Goal: Task Accomplishment & Management: Manage account settings

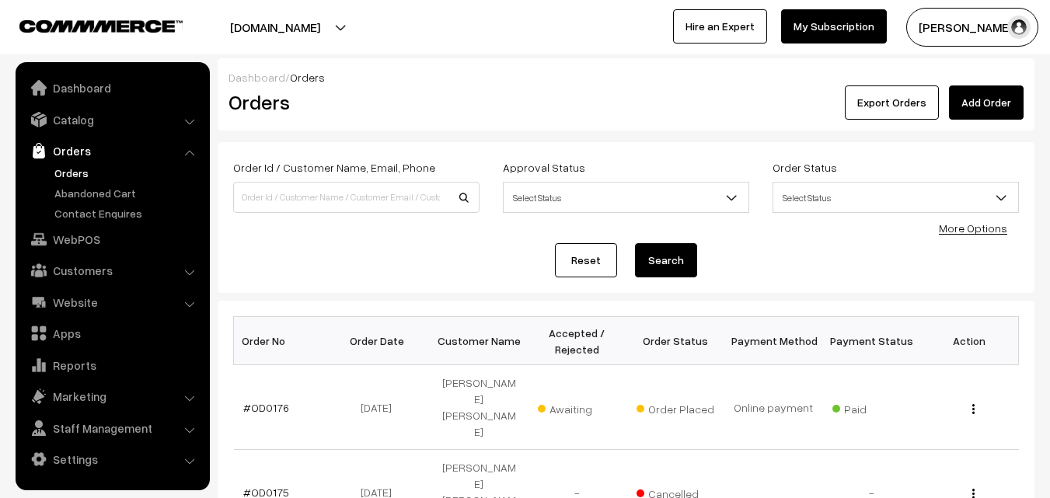
click at [120, 185] on link "Abandoned Cart" at bounding box center [127, 193] width 154 height 16
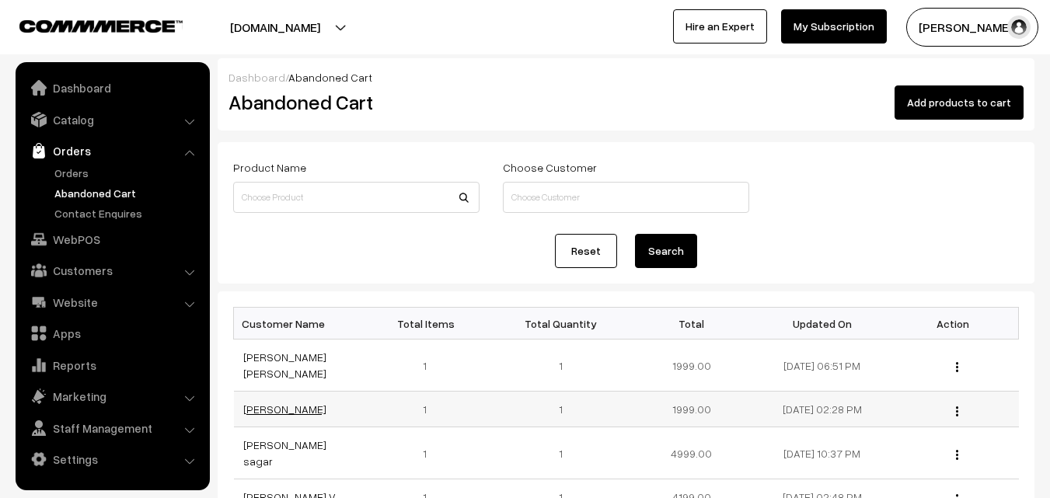
click at [264, 402] on link "Swati Mali" at bounding box center [284, 408] width 83 height 13
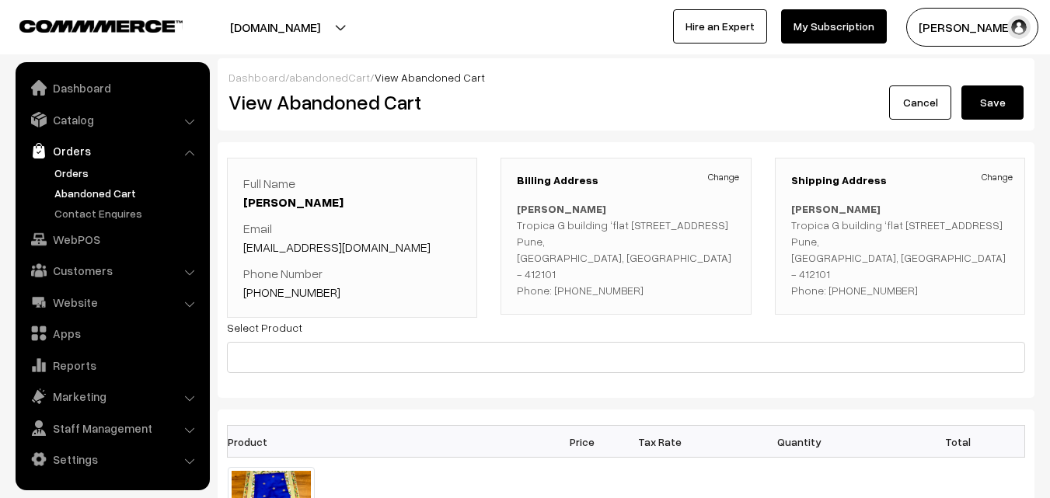
click at [74, 165] on link "Orders" at bounding box center [127, 173] width 154 height 16
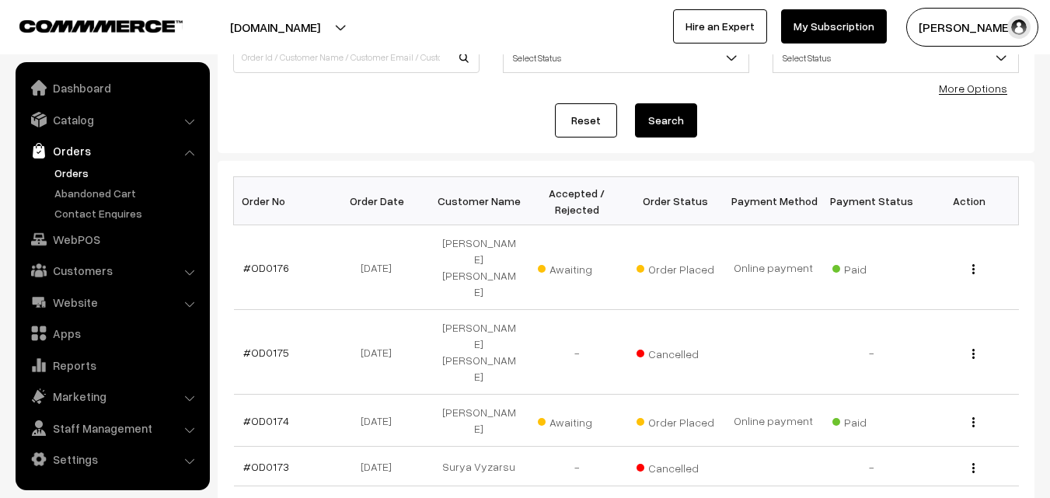
scroll to position [155, 0]
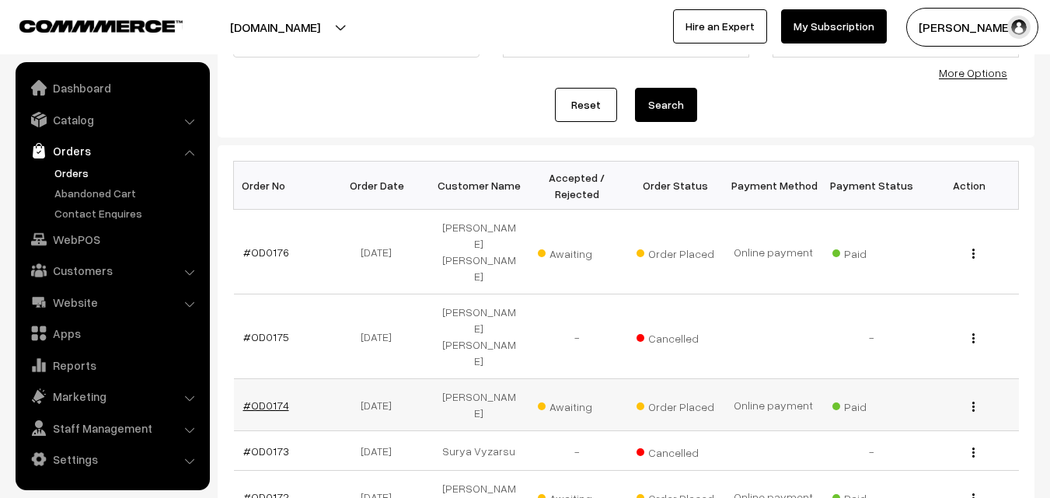
click at [266, 399] on link "#OD0174" at bounding box center [266, 405] width 46 height 13
